Goal: Task Accomplishment & Management: Complete application form

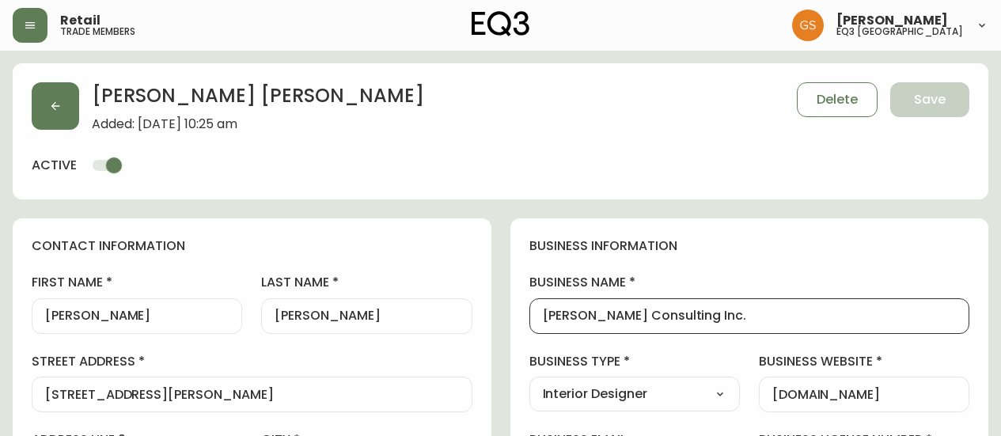
select select "ON"
select select "CA"
select select "CA_EN"
select select "Outreach from a Trade Rep"
select select "Interior Designer"
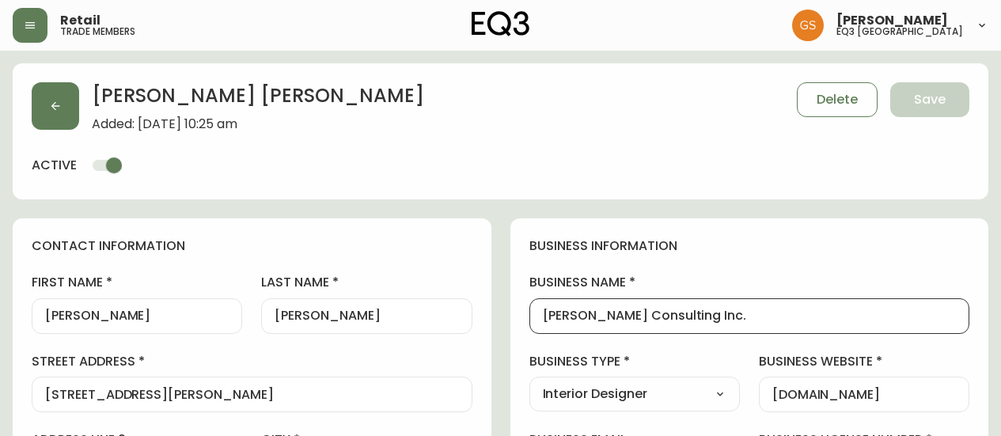
select select "cjw10z96q005b6gs00r6w7pwt"
select select "false"
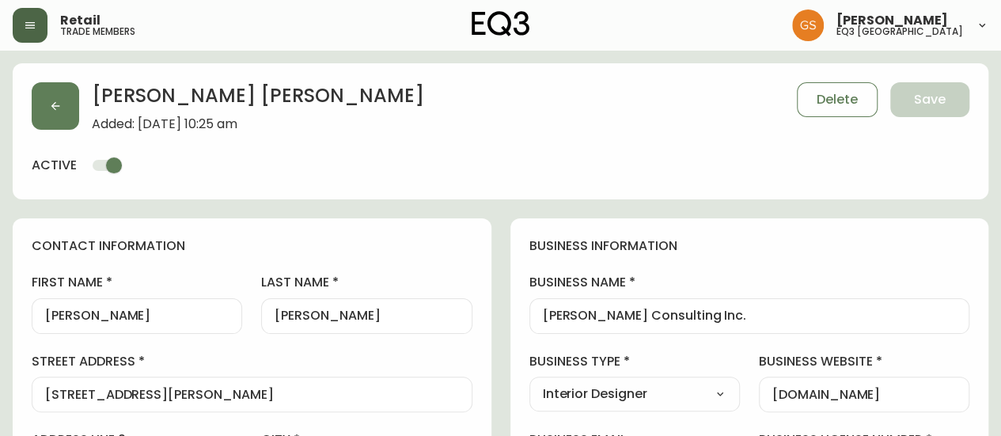
click at [36, 25] on icon "button" at bounding box center [30, 25] width 13 height 13
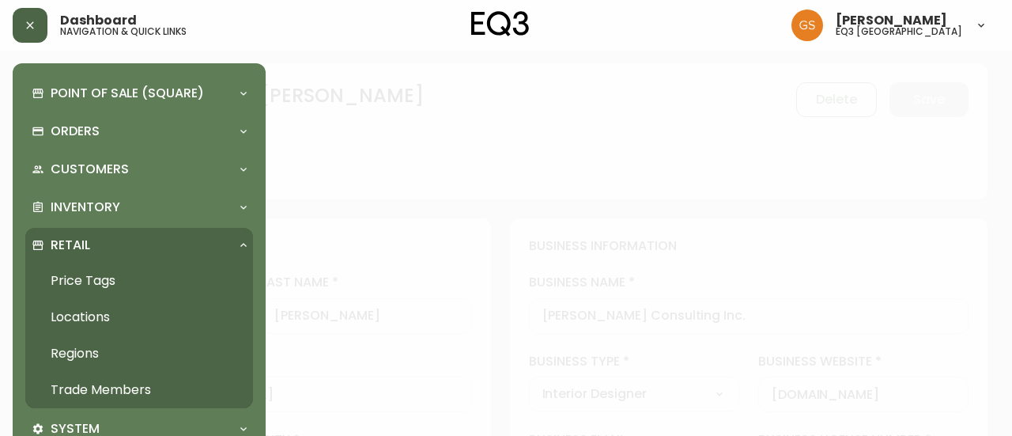
click at [119, 387] on link "Trade Members" at bounding box center [139, 390] width 228 height 36
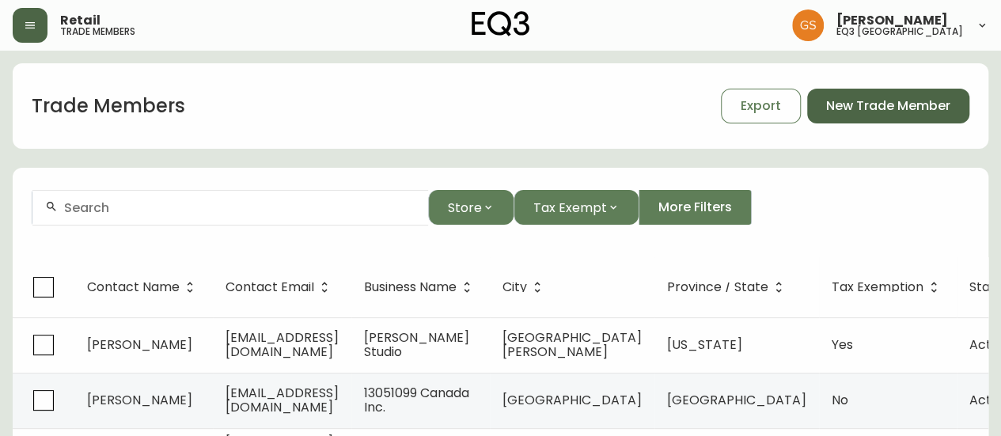
click at [884, 104] on span "New Trade Member" at bounding box center [888, 105] width 124 height 17
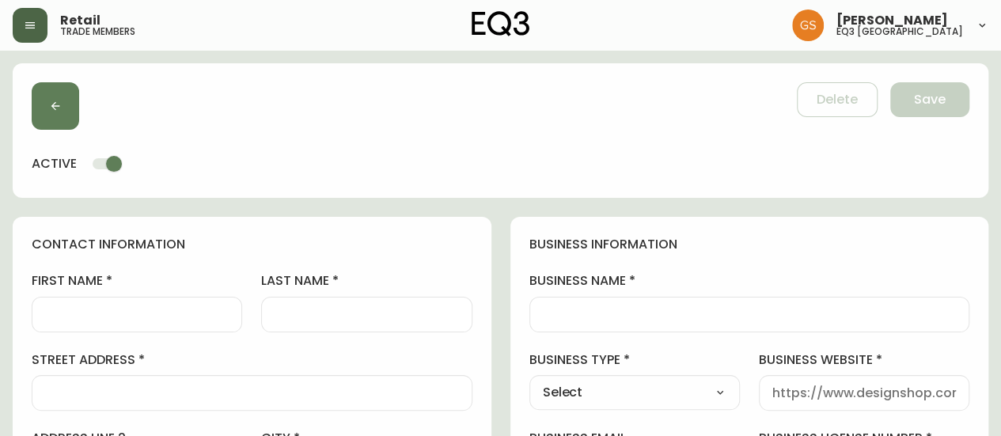
click at [103, 304] on div at bounding box center [137, 315] width 210 height 36
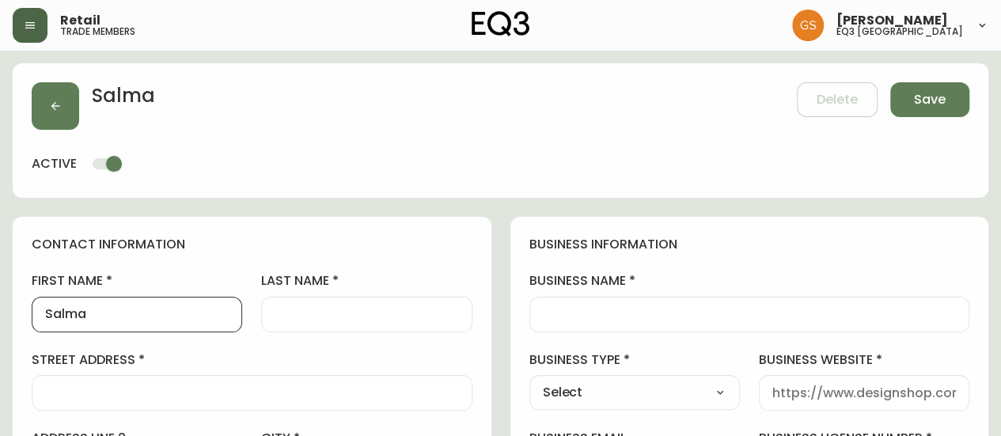
type input "Salma"
click at [278, 311] on input "last name" at bounding box center [366, 314] width 184 height 15
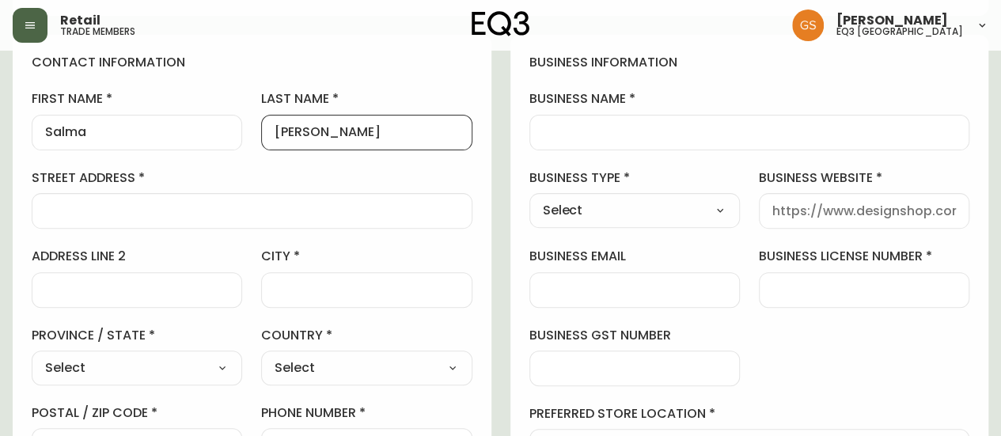
scroll to position [158, 0]
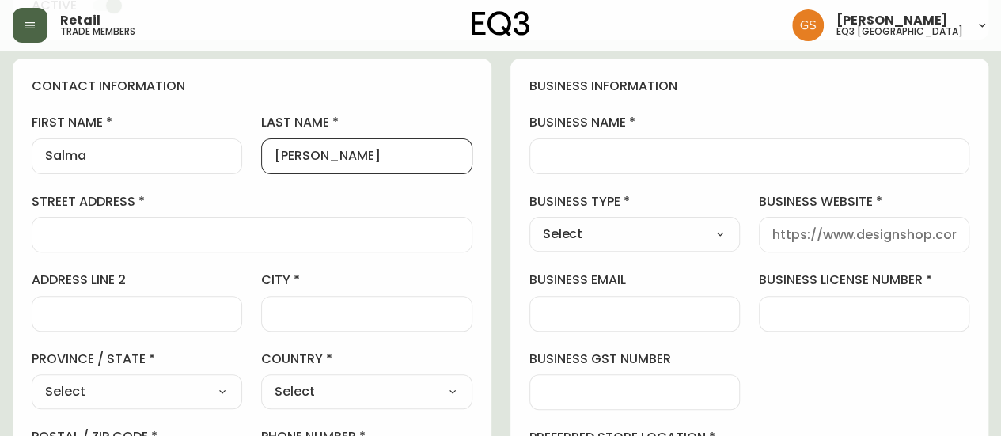
type input "[PERSON_NAME]"
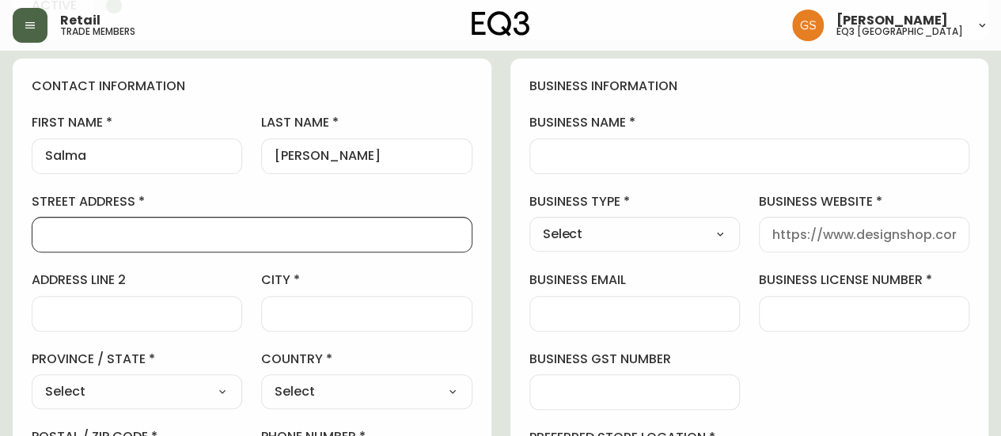
click at [190, 237] on input "street address" at bounding box center [252, 234] width 414 height 15
type input "1953 Fieldgate Dr"
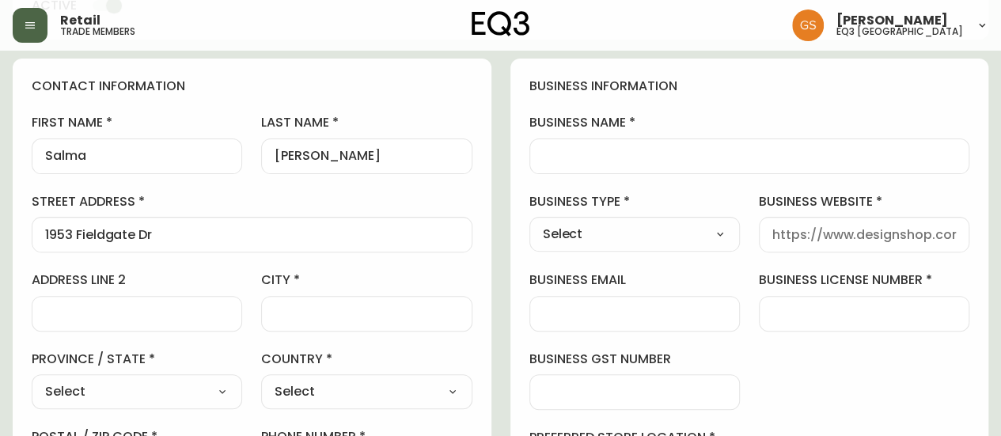
click at [317, 300] on div at bounding box center [366, 314] width 210 height 36
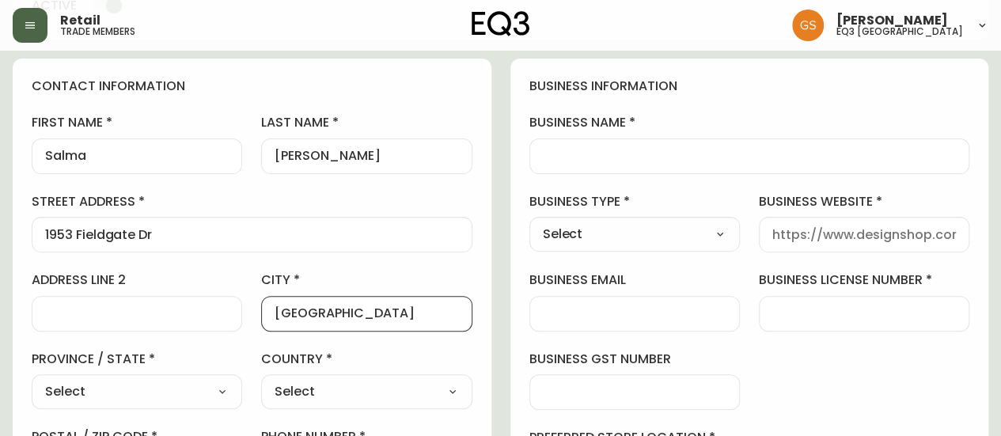
type input "[GEOGRAPHIC_DATA]"
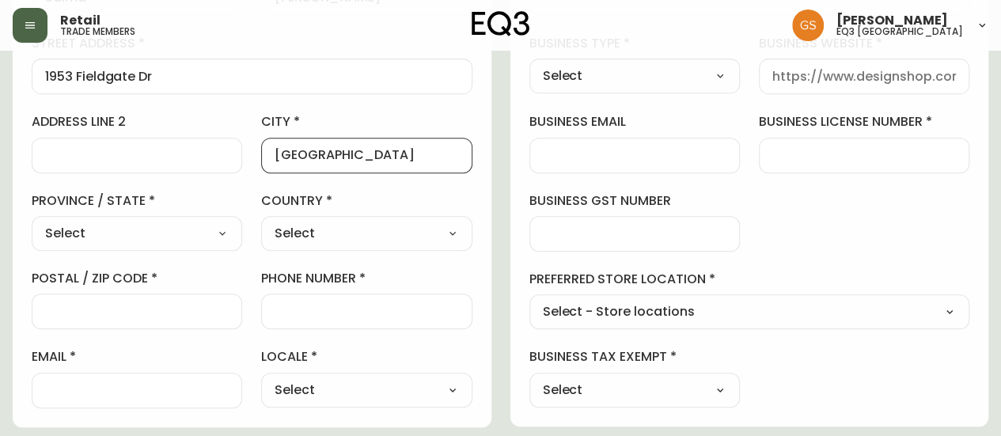
click at [230, 233] on select "Select [GEOGRAPHIC_DATA] [GEOGRAPHIC_DATA] [GEOGRAPHIC_DATA] [GEOGRAPHIC_DATA] …" at bounding box center [137, 233] width 210 height 24
select select "ON"
click at [32, 221] on select "Select [GEOGRAPHIC_DATA] [GEOGRAPHIC_DATA] [GEOGRAPHIC_DATA] [GEOGRAPHIC_DATA] …" at bounding box center [137, 233] width 210 height 24
type input "[GEOGRAPHIC_DATA]"
click at [291, 243] on select "Select [GEOGRAPHIC_DATA] [GEOGRAPHIC_DATA]" at bounding box center [366, 233] width 210 height 24
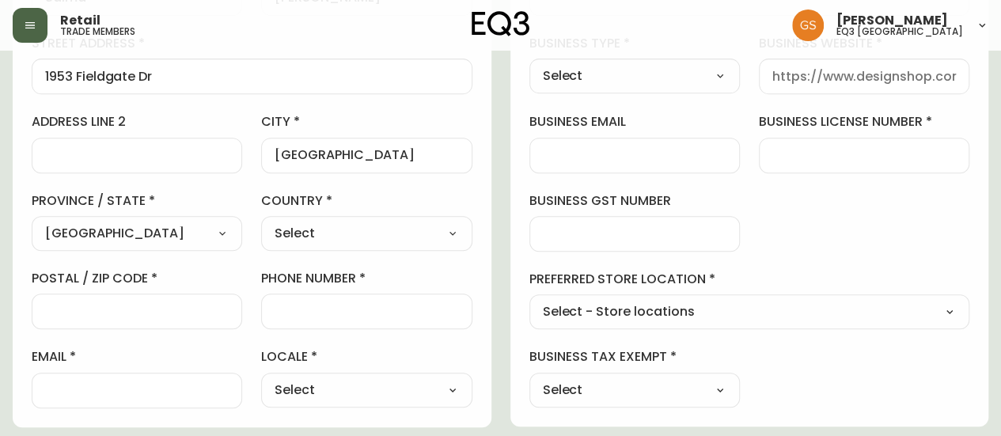
select select "CA"
click at [261, 221] on select "Select [GEOGRAPHIC_DATA] [GEOGRAPHIC_DATA]" at bounding box center [366, 233] width 210 height 24
type input "[GEOGRAPHIC_DATA]"
click at [196, 306] on input "postal / zip code" at bounding box center [137, 311] width 184 height 15
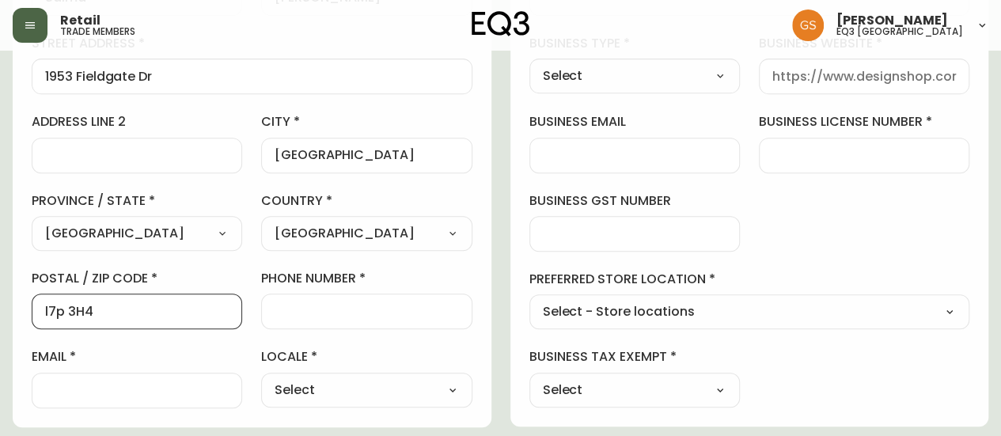
click at [62, 311] on input "l7p 3H4" at bounding box center [137, 311] width 184 height 15
type input "L7P 3H4"
click at [286, 304] on input "phone number" at bounding box center [366, 311] width 184 height 15
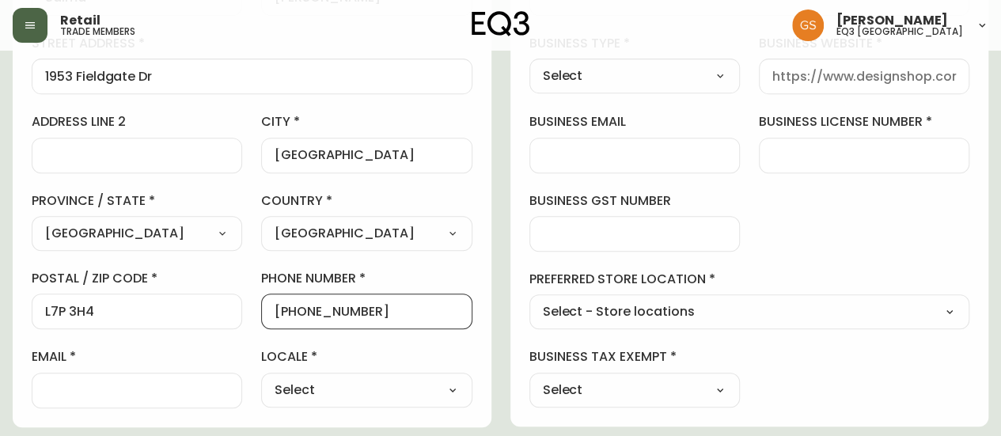
type input "[PHONE_NUMBER]"
click at [464, 276] on label "phone number" at bounding box center [366, 278] width 210 height 17
click at [458, 304] on input "[PHONE_NUMBER]" at bounding box center [366, 311] width 184 height 15
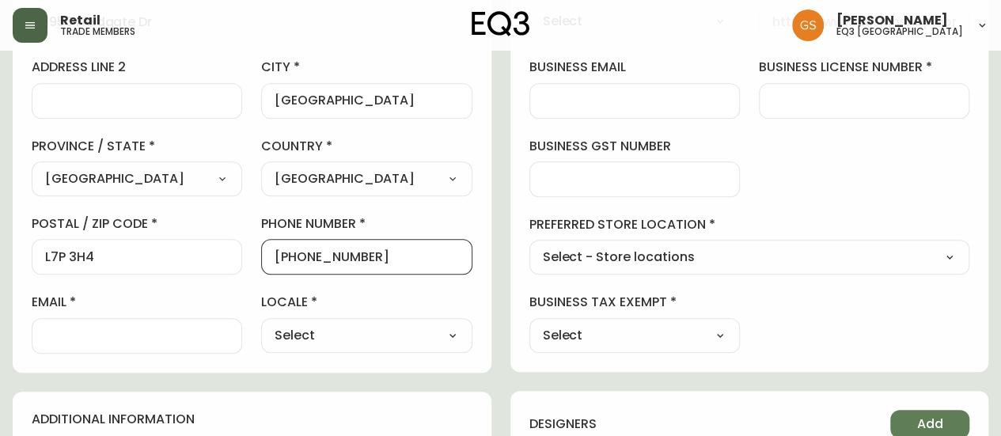
scroll to position [395, 0]
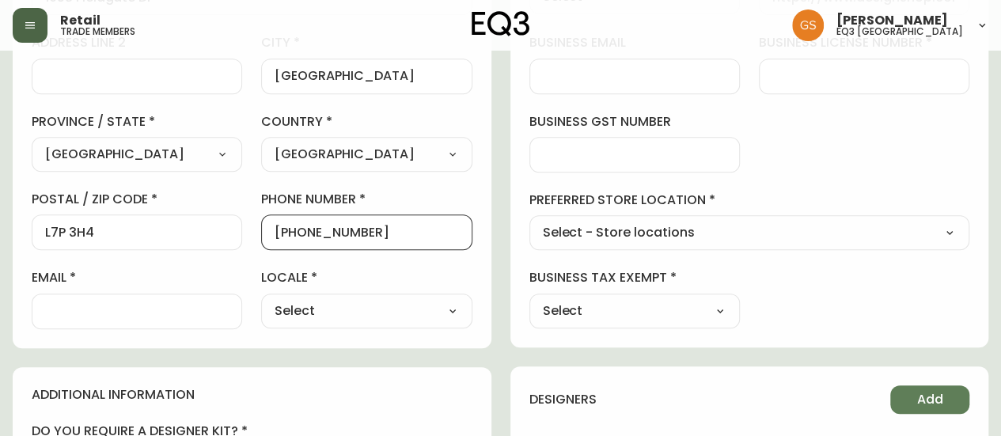
click at [365, 309] on select "Select CA_EN [GEOGRAPHIC_DATA] US_EN" at bounding box center [366, 311] width 210 height 24
select select "CA_EN"
click at [261, 299] on select "Select CA_EN [GEOGRAPHIC_DATA] US_EN" at bounding box center [366, 311] width 210 height 24
type input "CA_EN"
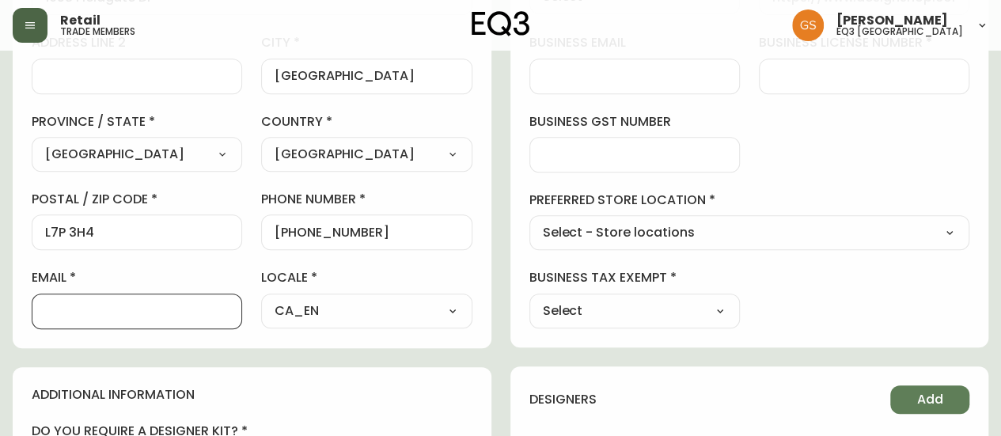
click at [176, 311] on input "email" at bounding box center [137, 311] width 184 height 15
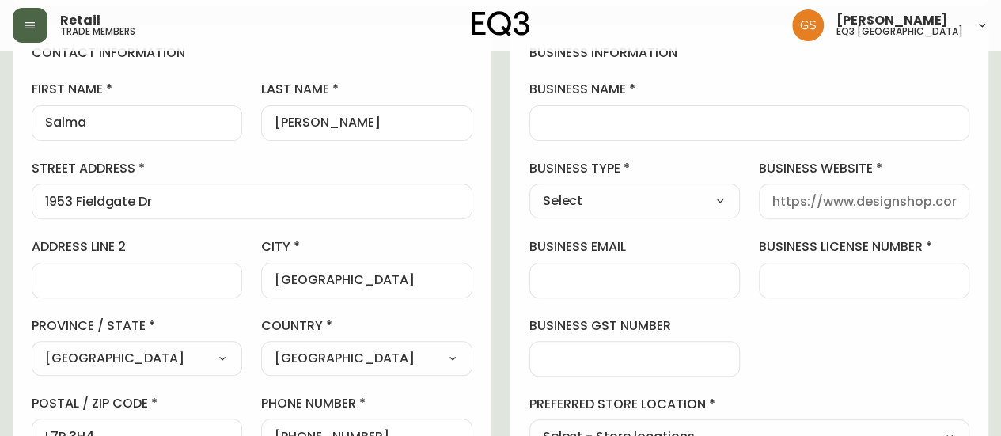
scroll to position [158, 0]
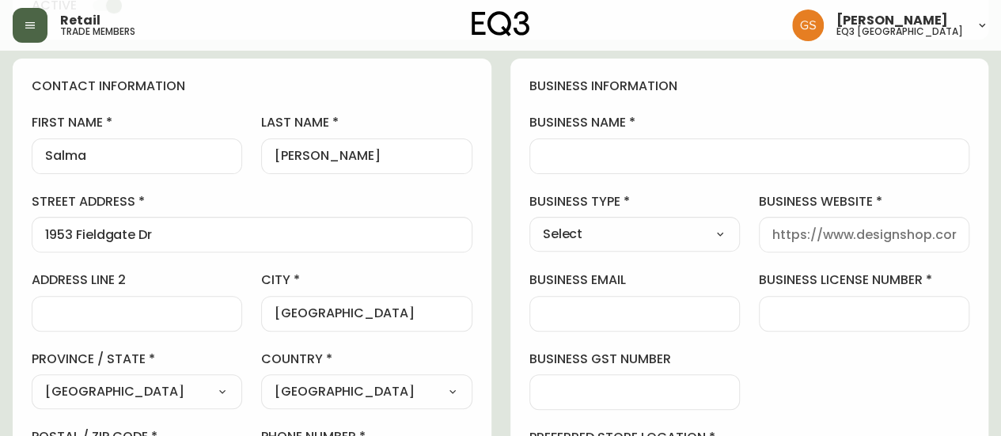
type input "[EMAIL_ADDRESS][DOMAIN_NAME]"
click at [657, 229] on select "Select Interior Designer Architect Home Builder Contractor Real Estate Agent Ho…" at bounding box center [634, 234] width 210 height 24
select select "Real Estate Agent"
click at [529, 222] on select "Select Interior Designer Architect Home Builder Contractor Real Estate Agent Ho…" at bounding box center [634, 234] width 210 height 24
type input "Real Estate Agent"
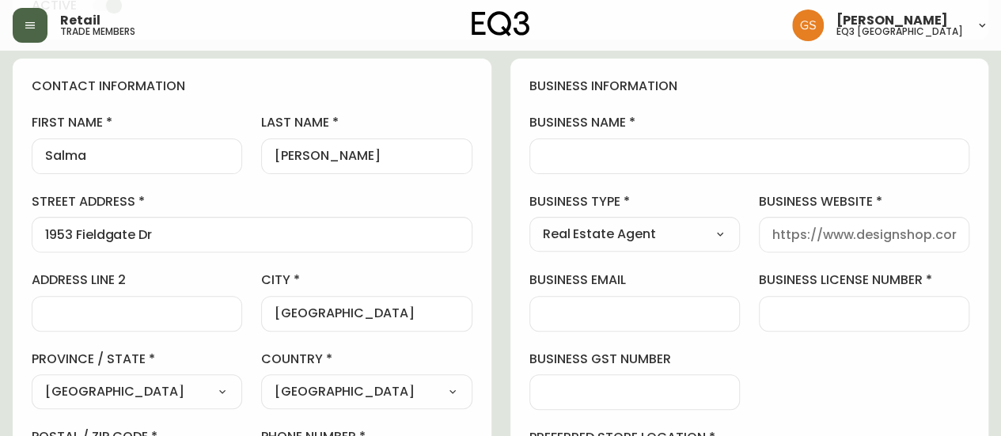
click at [641, 168] on div at bounding box center [749, 156] width 441 height 36
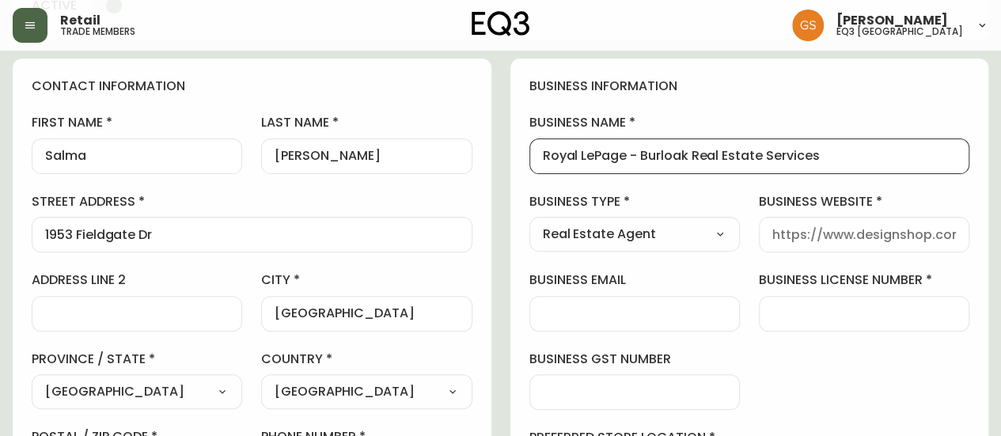
scroll to position [0, 0]
drag, startPoint x: 837, startPoint y: 156, endPoint x: 641, endPoint y: 162, distance: 196.3
click at [641, 162] on input "Royal LePage - Burloak Real Estate Services" at bounding box center [750, 156] width 414 height 15
type input "Royal LePage - Burloak Real Estate Services"
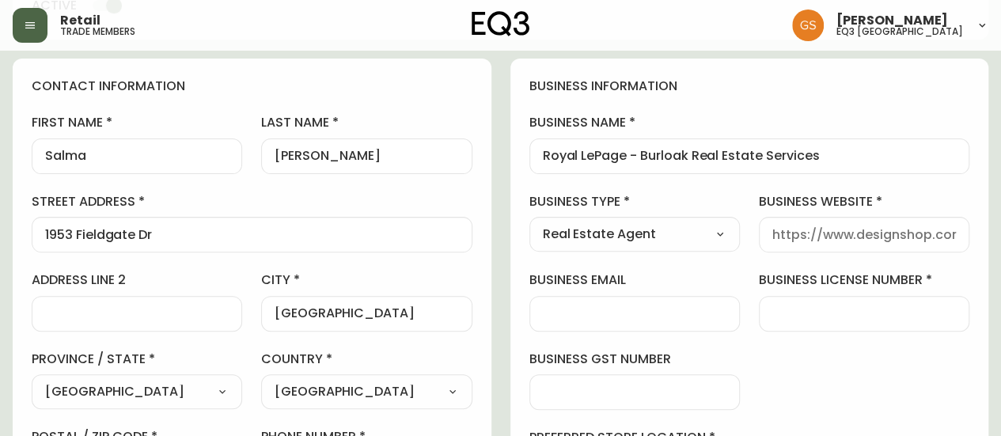
click at [815, 241] on div at bounding box center [864, 235] width 210 height 36
drag, startPoint x: 770, startPoint y: 232, endPoint x: 825, endPoint y: 226, distance: 54.9
click at [825, 227] on input "business website" at bounding box center [864, 234] width 184 height 15
paste input "[URL][DOMAIN_NAME]"
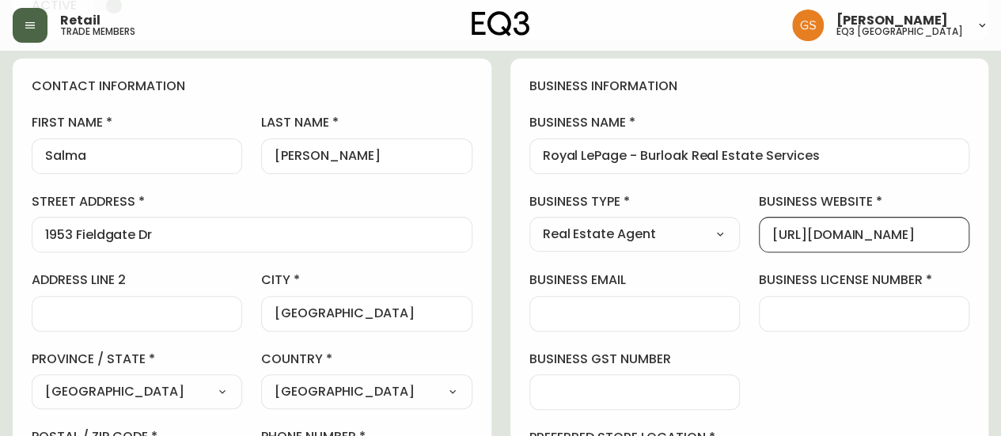
type input "[URL][DOMAIN_NAME]"
click at [827, 376] on div "business information business name Royal LePage - Burloak Real Estate Services …" at bounding box center [749, 322] width 479 height 526
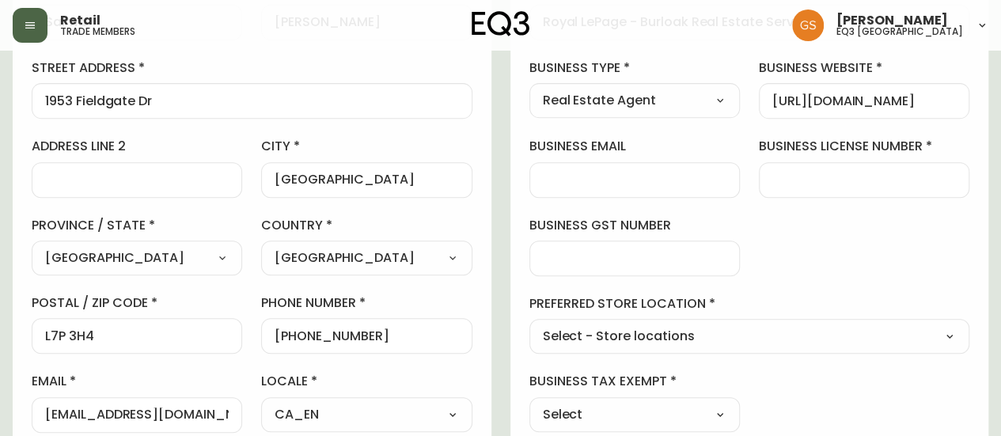
scroll to position [316, 0]
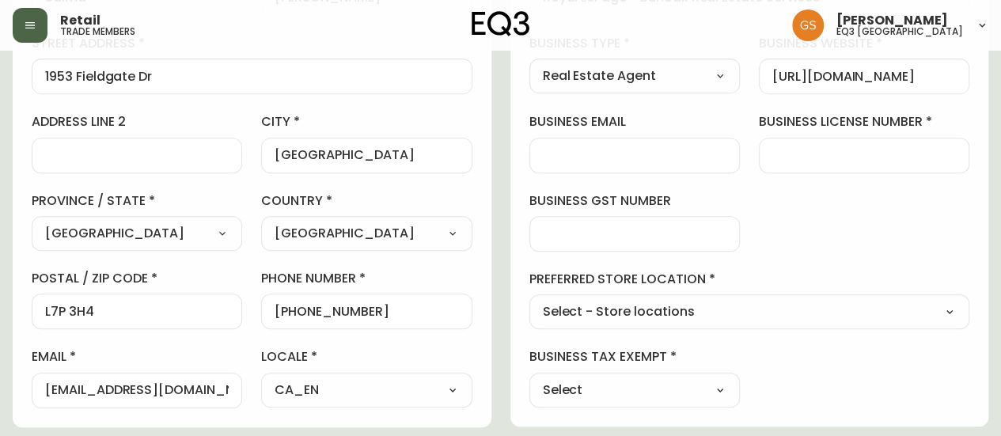
click at [804, 317] on select "Select - Store locations EQ3 [GEOGRAPHIC_DATA] EQ3 [GEOGRAPHIC_DATA] [GEOGRAPHI…" at bounding box center [749, 313] width 441 height 24
select select "cjw10z96q005b6gs00r6w7pwt"
click at [529, 301] on select "Select - Store locations EQ3 [GEOGRAPHIC_DATA] EQ3 [GEOGRAPHIC_DATA] [GEOGRAPHI…" at bounding box center [749, 313] width 441 height 24
type input "EQ3 [GEOGRAPHIC_DATA]"
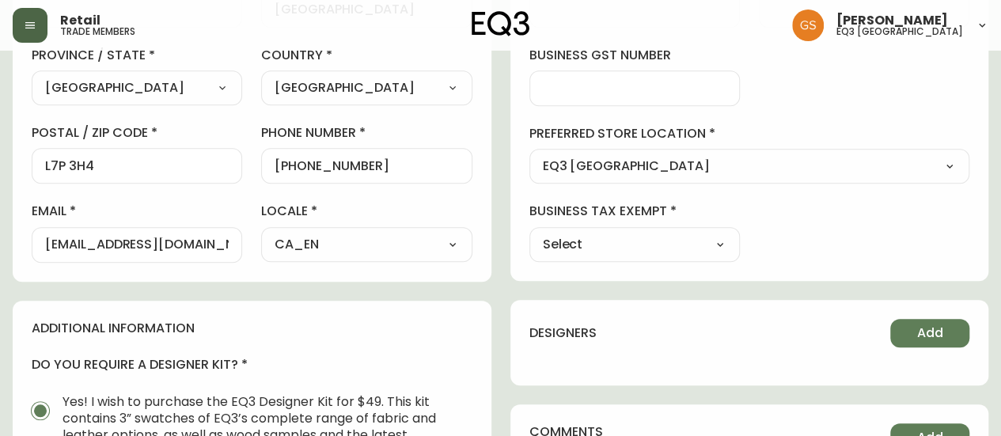
scroll to position [475, 0]
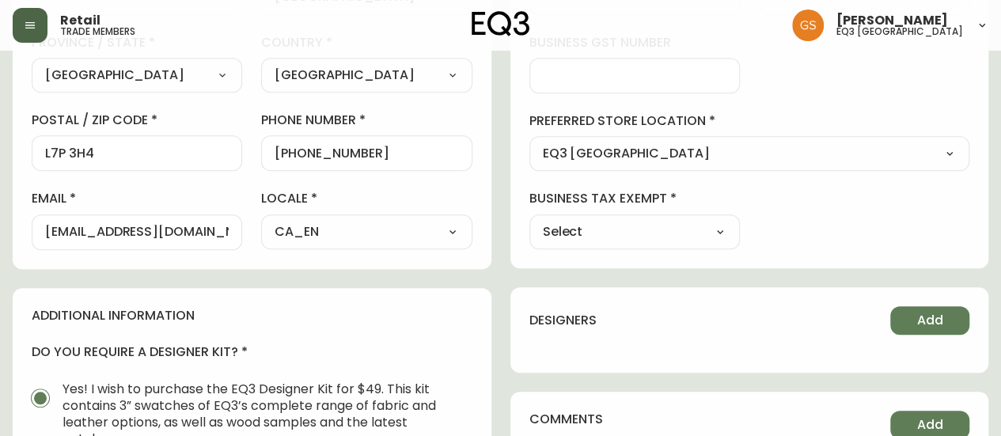
click at [652, 232] on select "Select Yes No" at bounding box center [634, 232] width 210 height 24
select select "false"
click at [529, 220] on select "Select Yes No" at bounding box center [634, 232] width 210 height 24
type input "No"
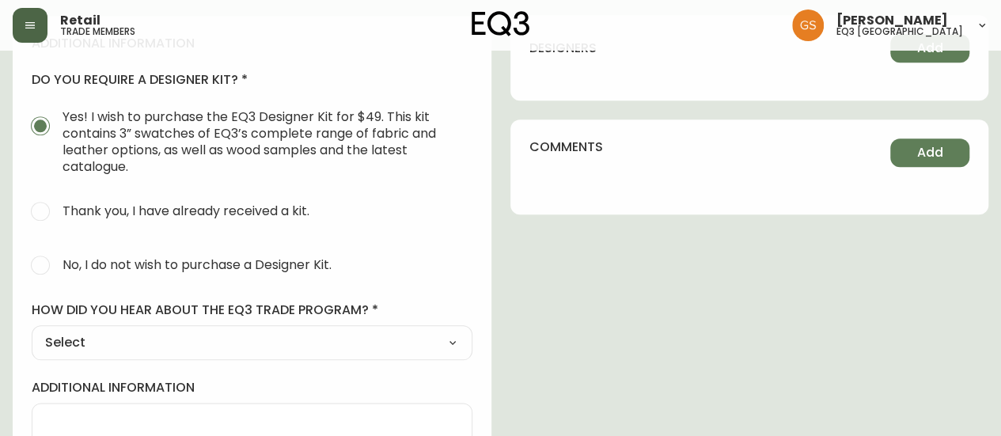
scroll to position [712, 0]
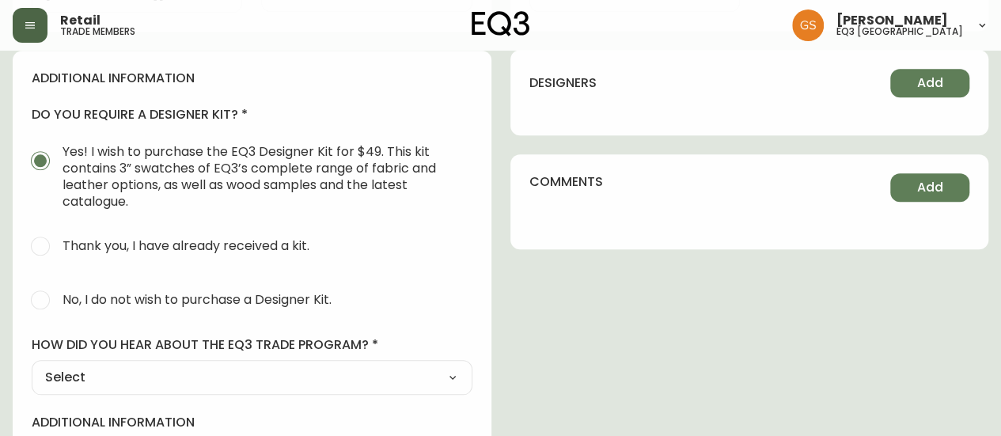
click at [43, 297] on input "No, I do not wish to purchase a Designer Kit." at bounding box center [40, 299] width 35 height 35
radio input "true"
radio input "false"
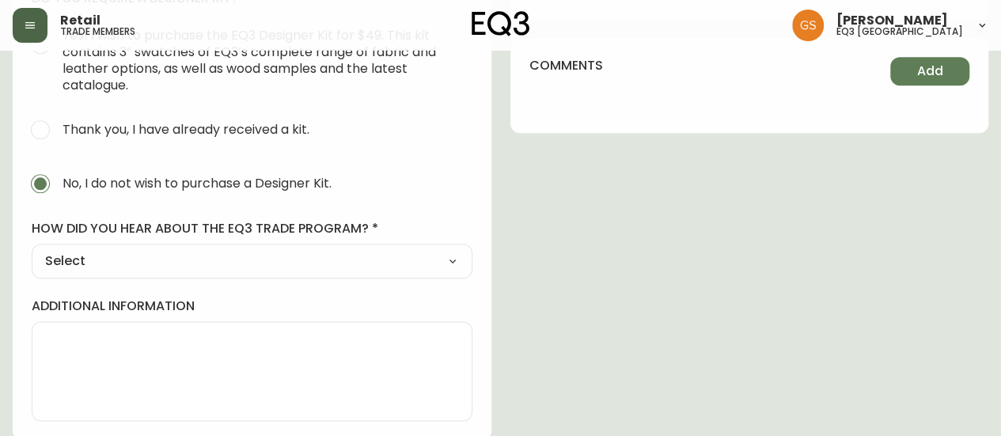
scroll to position [829, 0]
click at [396, 260] on select "Select Social Media Advertisement Trade Show Outreach from a Trade Rep Other" at bounding box center [252, 260] width 441 height 24
select select "Other"
click at [32, 248] on select "Select Social Media Advertisement Trade Show Outreach from a Trade Rep Other" at bounding box center [252, 260] width 441 height 24
type input "Other"
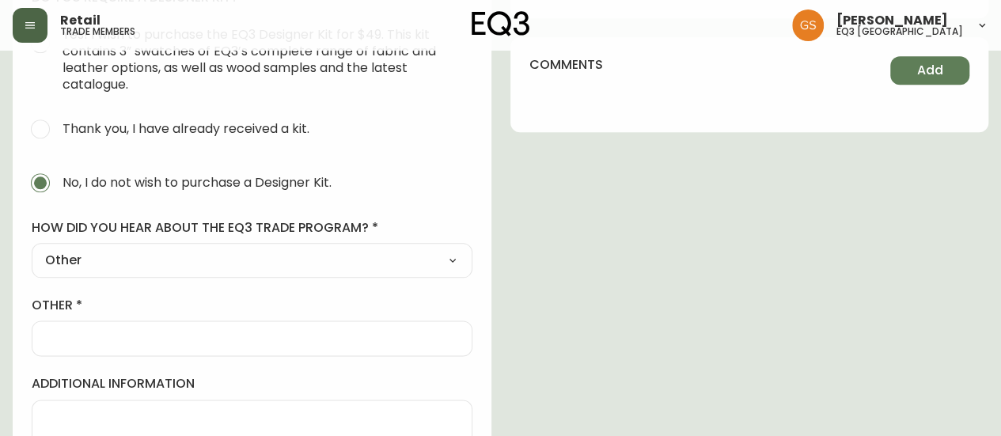
click at [225, 339] on input "other" at bounding box center [252, 338] width 414 height 15
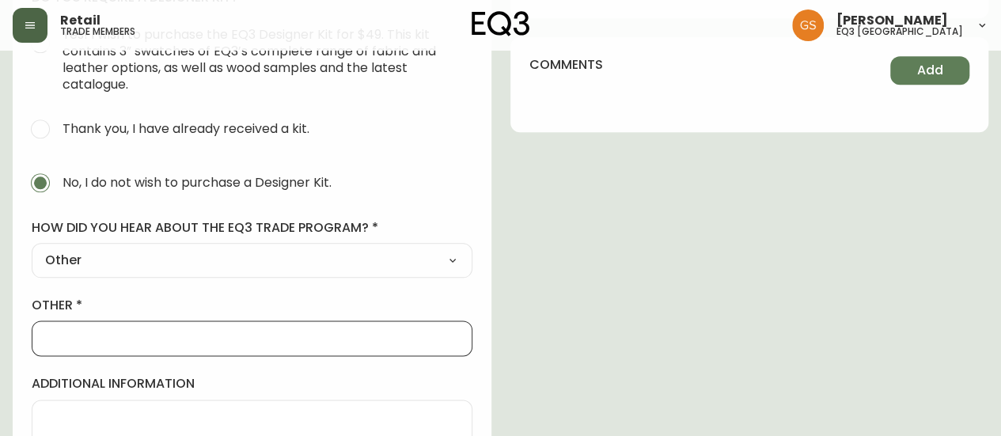
type input "WALK IN"
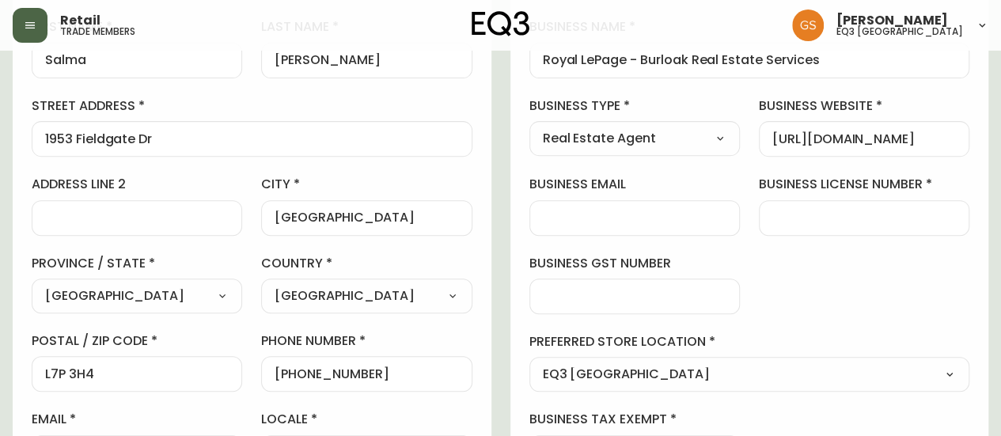
scroll to position [275, 0]
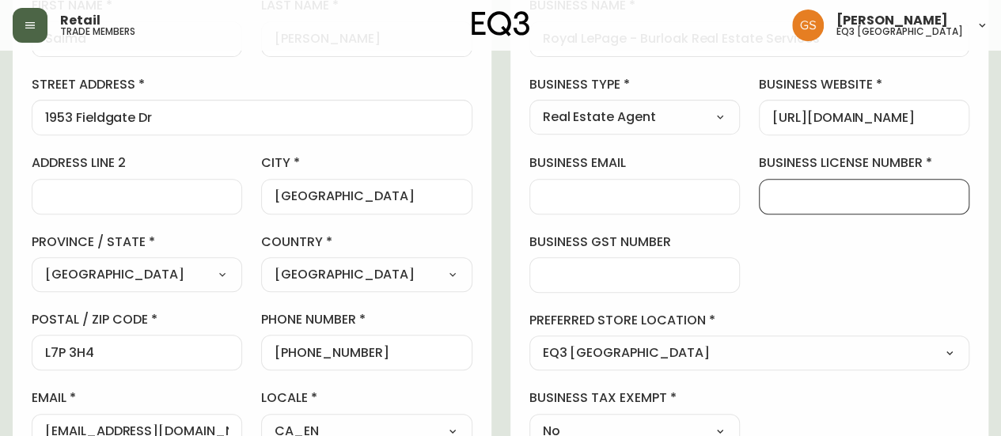
click at [792, 197] on input "business license number" at bounding box center [864, 196] width 184 height 15
click at [882, 195] on input "89230 0344RT 001" at bounding box center [864, 196] width 184 height 15
click at [878, 194] on input "89230 0344RT 001" at bounding box center [864, 196] width 184 height 15
type input "89230 0344RT 0001"
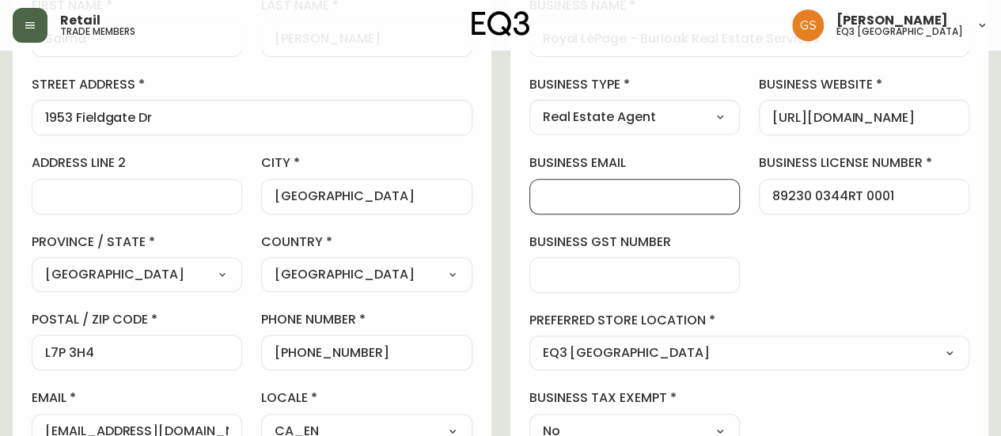
click at [630, 192] on input "business email" at bounding box center [635, 196] width 184 height 15
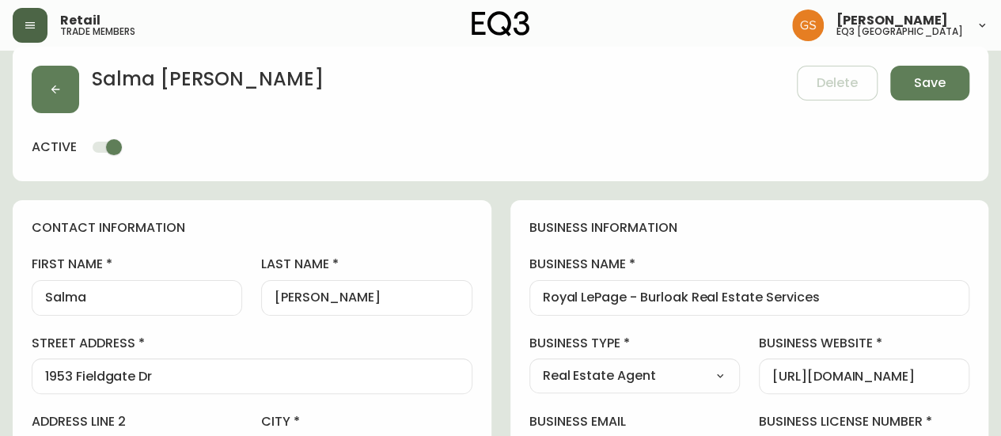
scroll to position [0, 0]
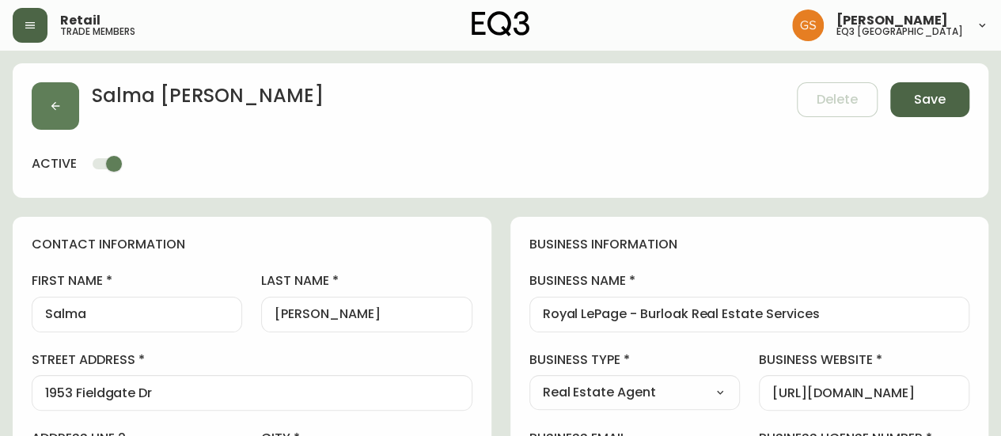
type input "[EMAIL_ADDRESS][DOMAIN_NAME]"
click at [911, 102] on button "Save" at bounding box center [929, 99] width 79 height 35
select select
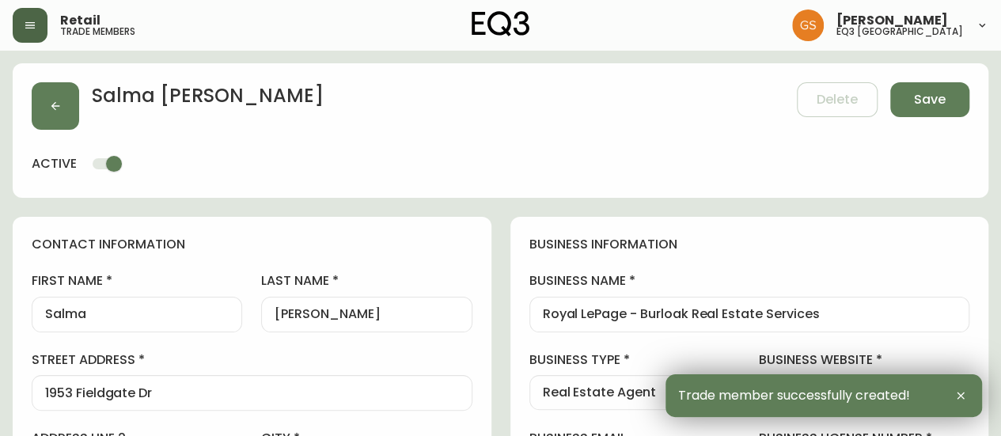
type input "[PHONE_NUMBER]"
type input "Other"
select select "Other"
